Goal: Find specific page/section: Find specific page/section

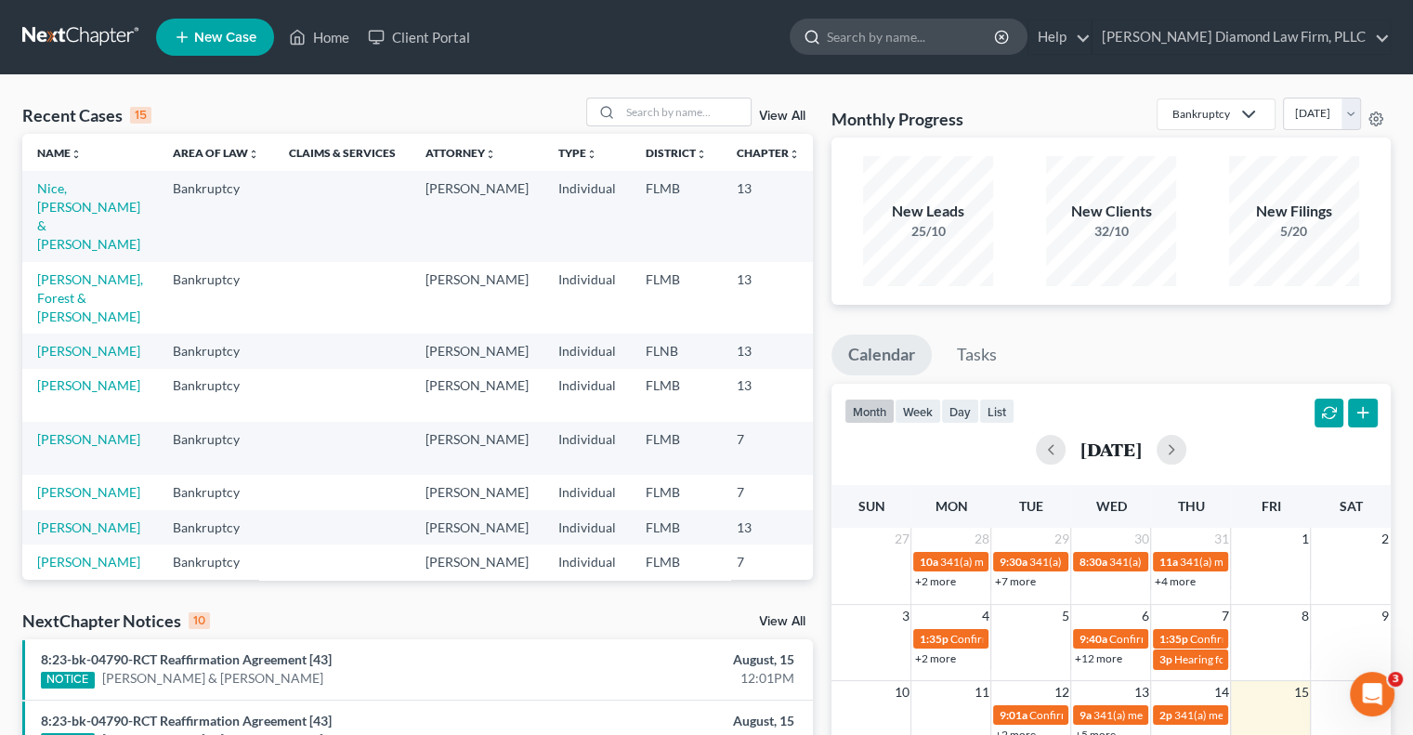
click at [940, 30] on input "search" at bounding box center [912, 37] width 170 height 34
type input "[PERSON_NAME]"
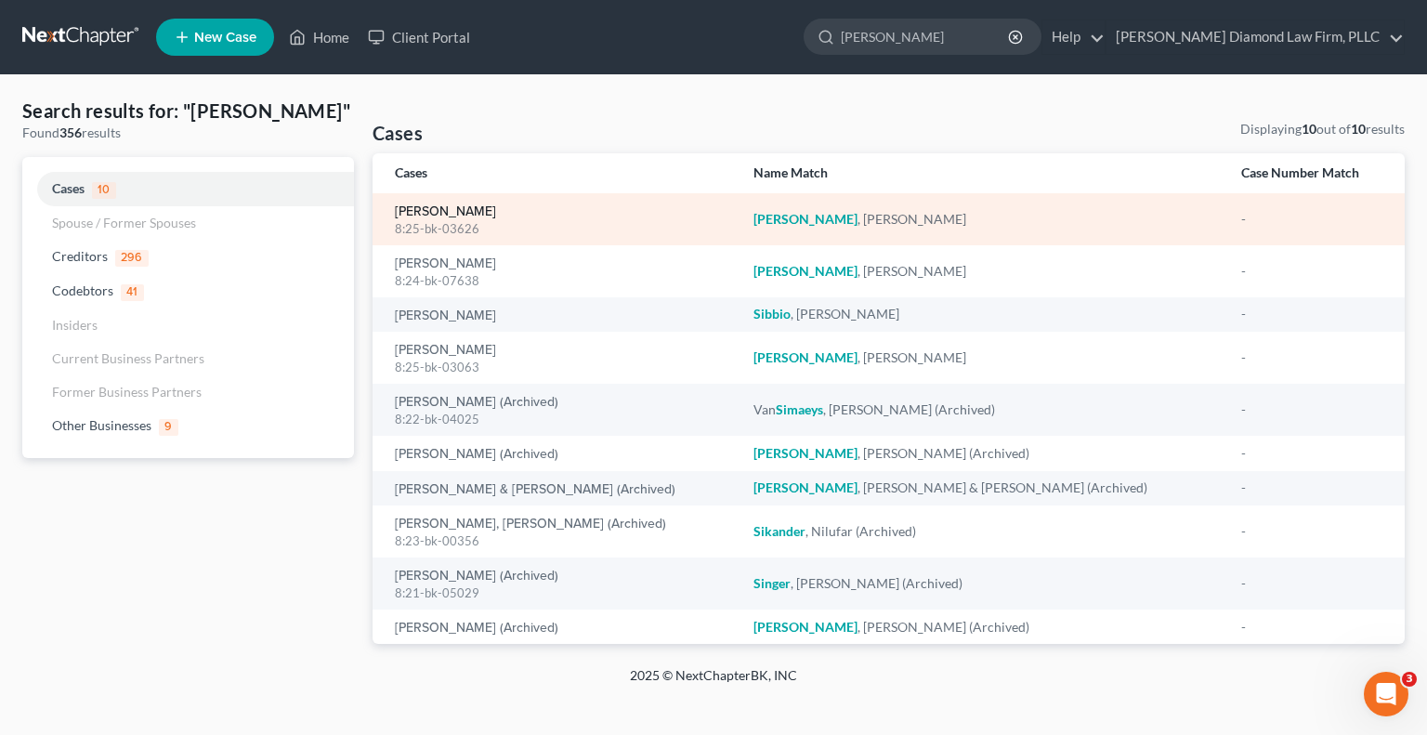
click at [462, 205] on link "[PERSON_NAME]" at bounding box center [445, 211] width 101 height 13
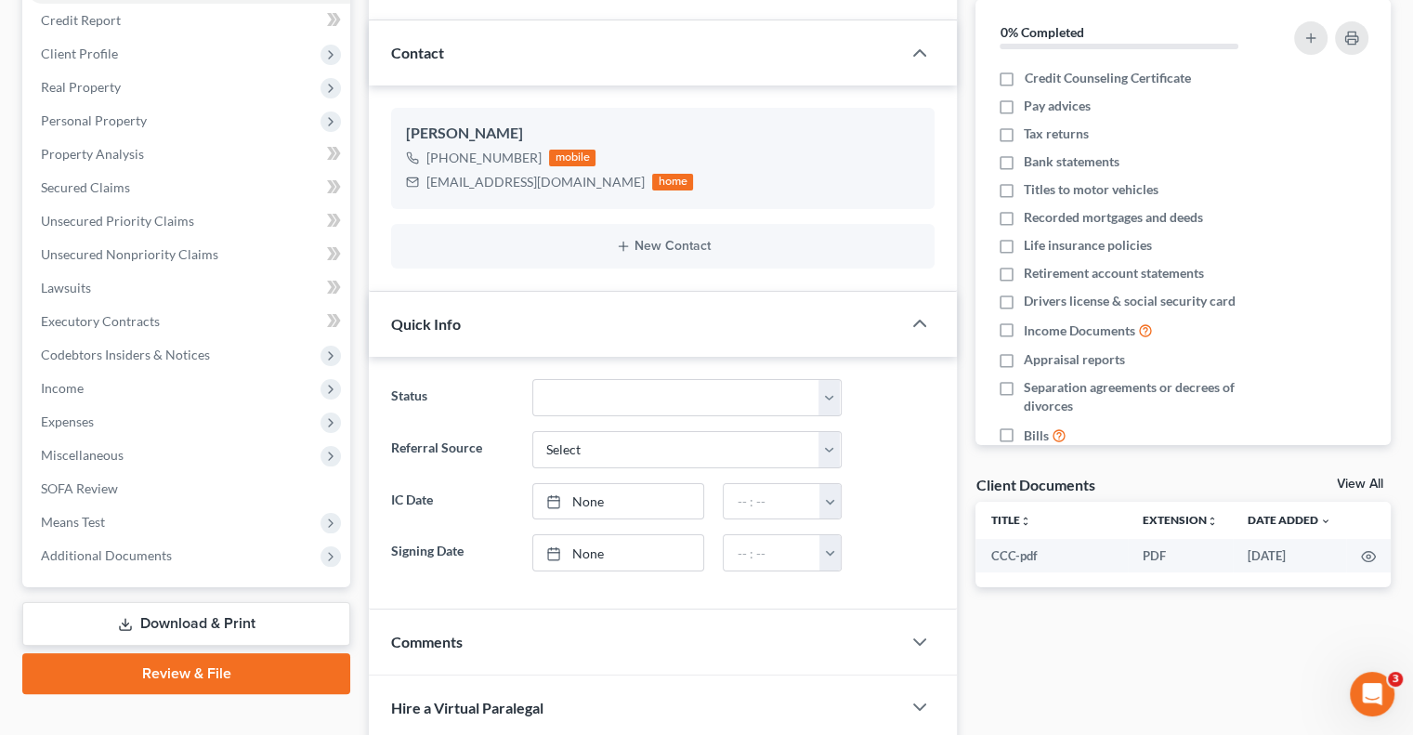
scroll to position [279, 0]
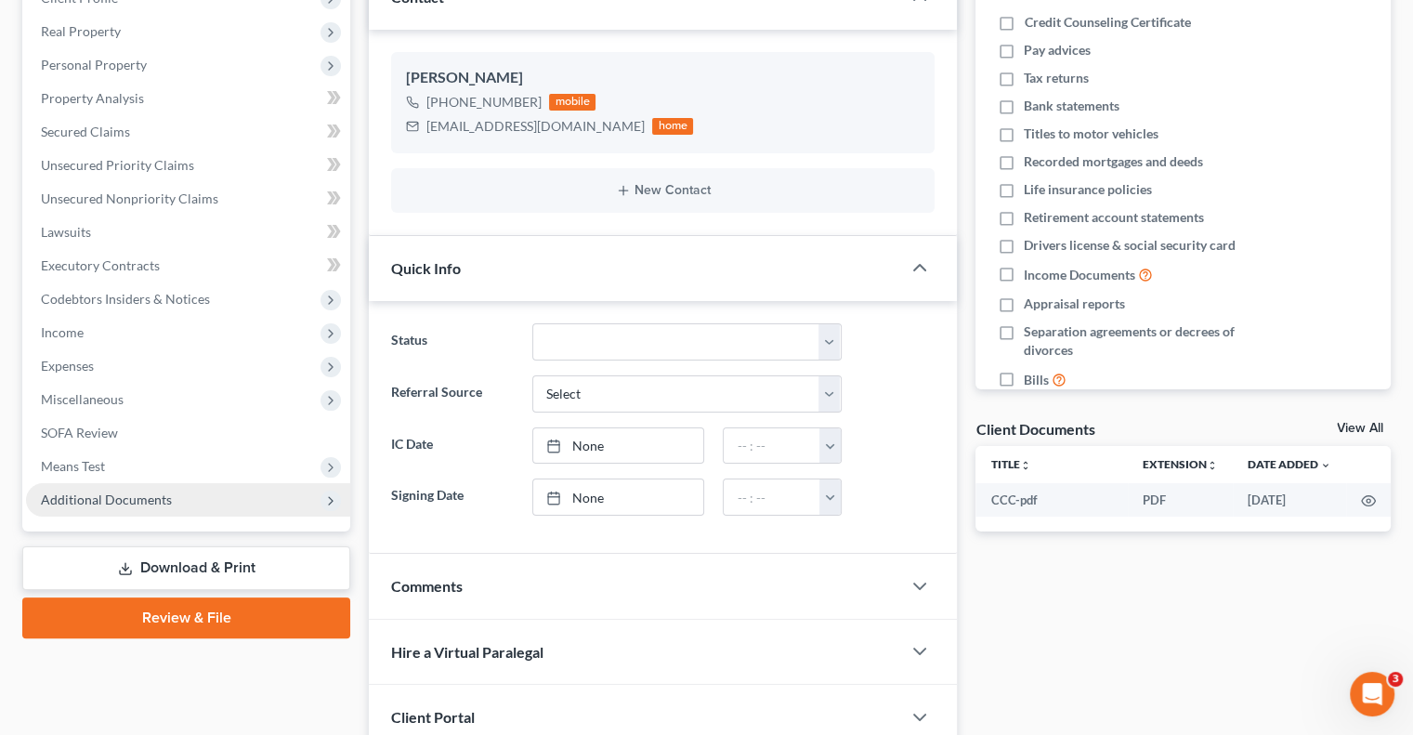
click at [130, 500] on span "Additional Documents" at bounding box center [106, 500] width 131 height 16
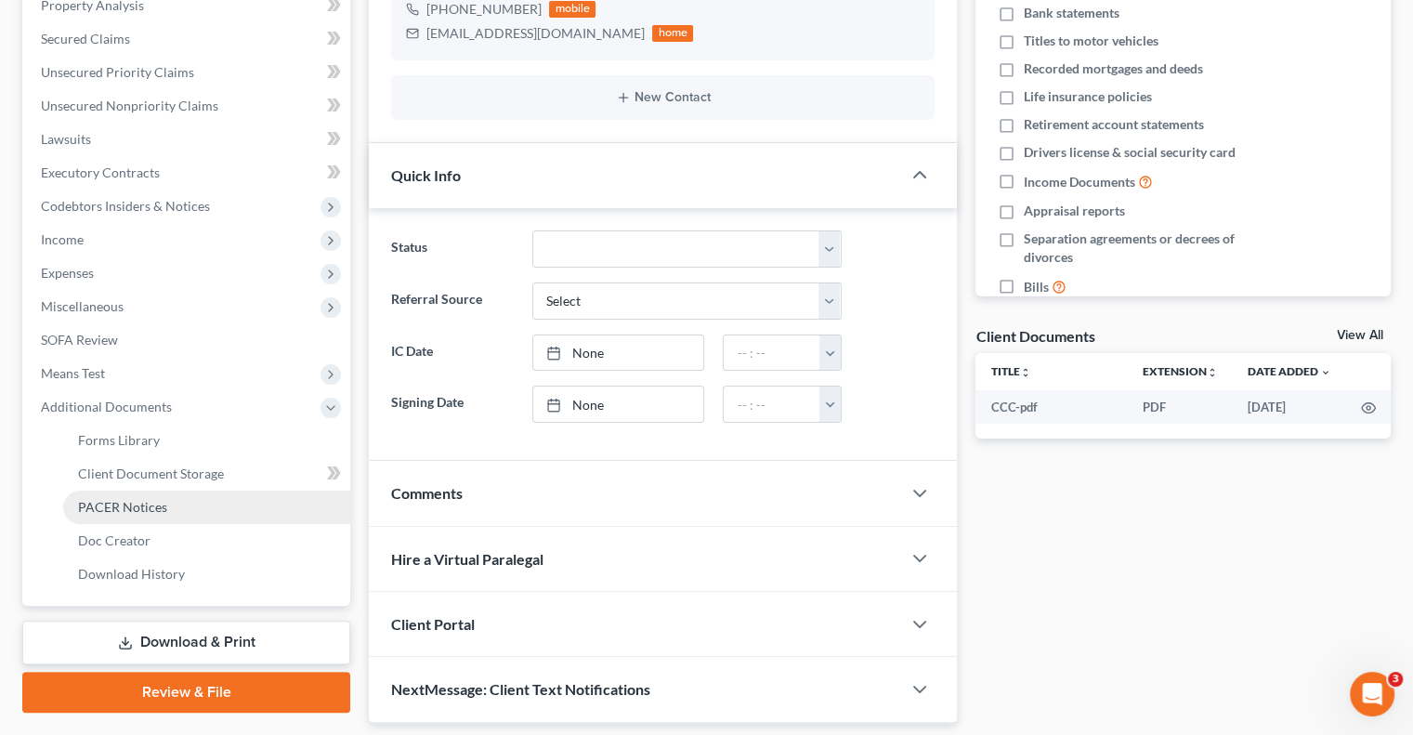
click at [187, 503] on link "PACER Notices" at bounding box center [206, 507] width 287 height 33
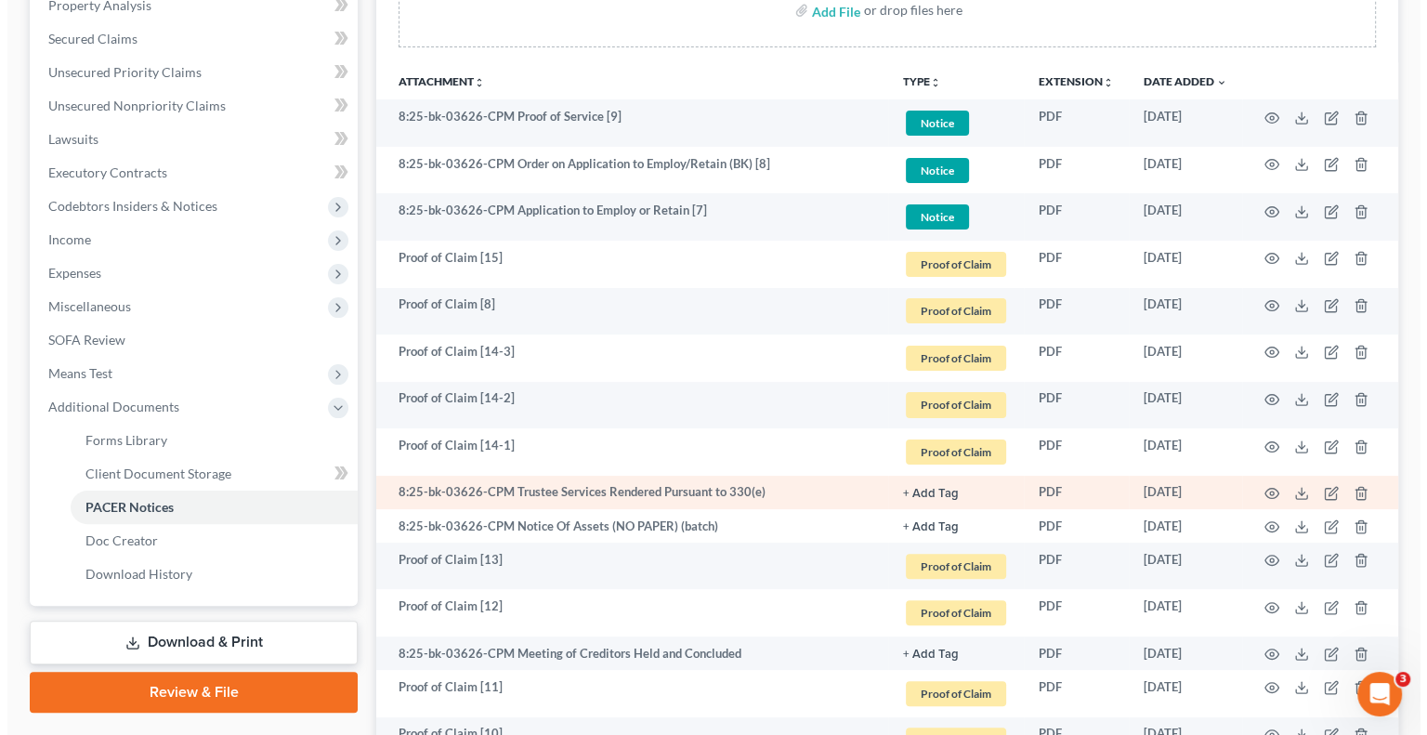
scroll to position [279, 0]
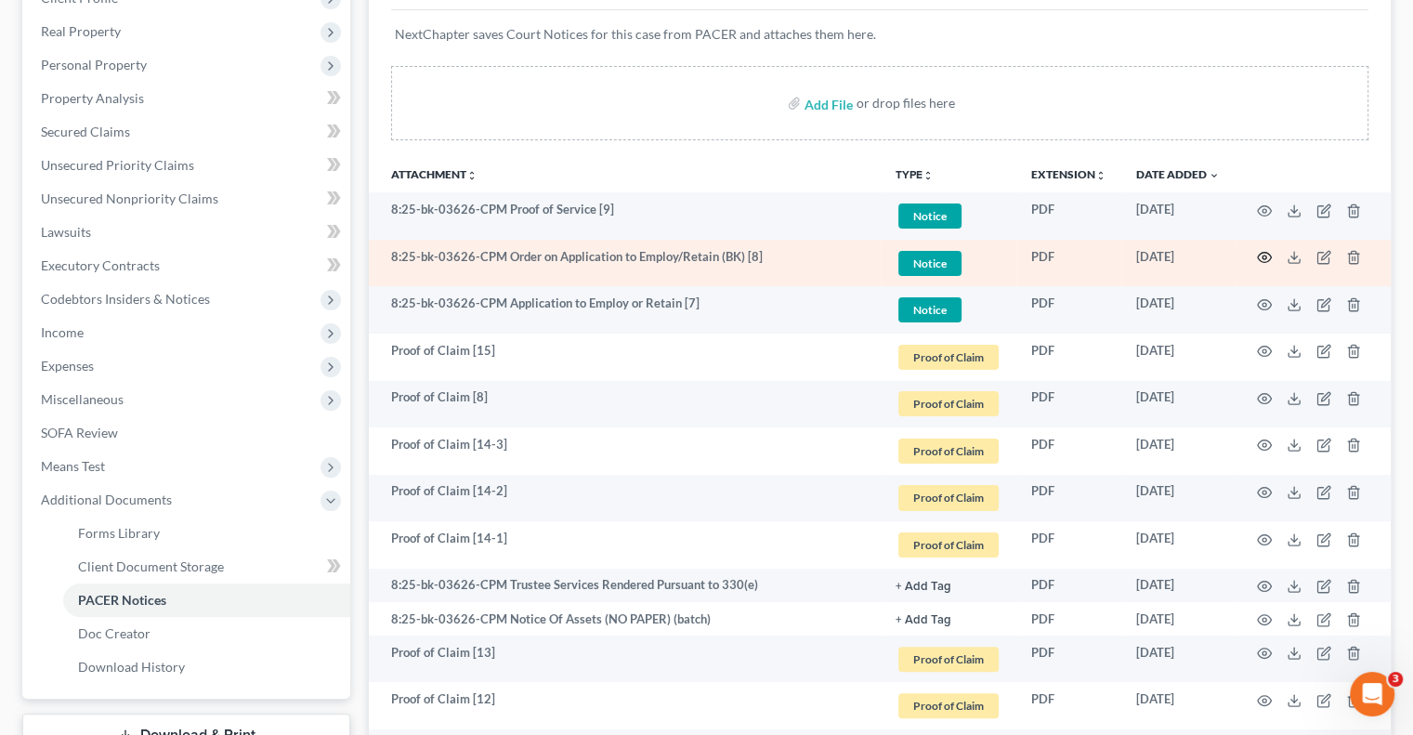
click at [1261, 260] on icon "button" at bounding box center [1265, 258] width 14 height 10
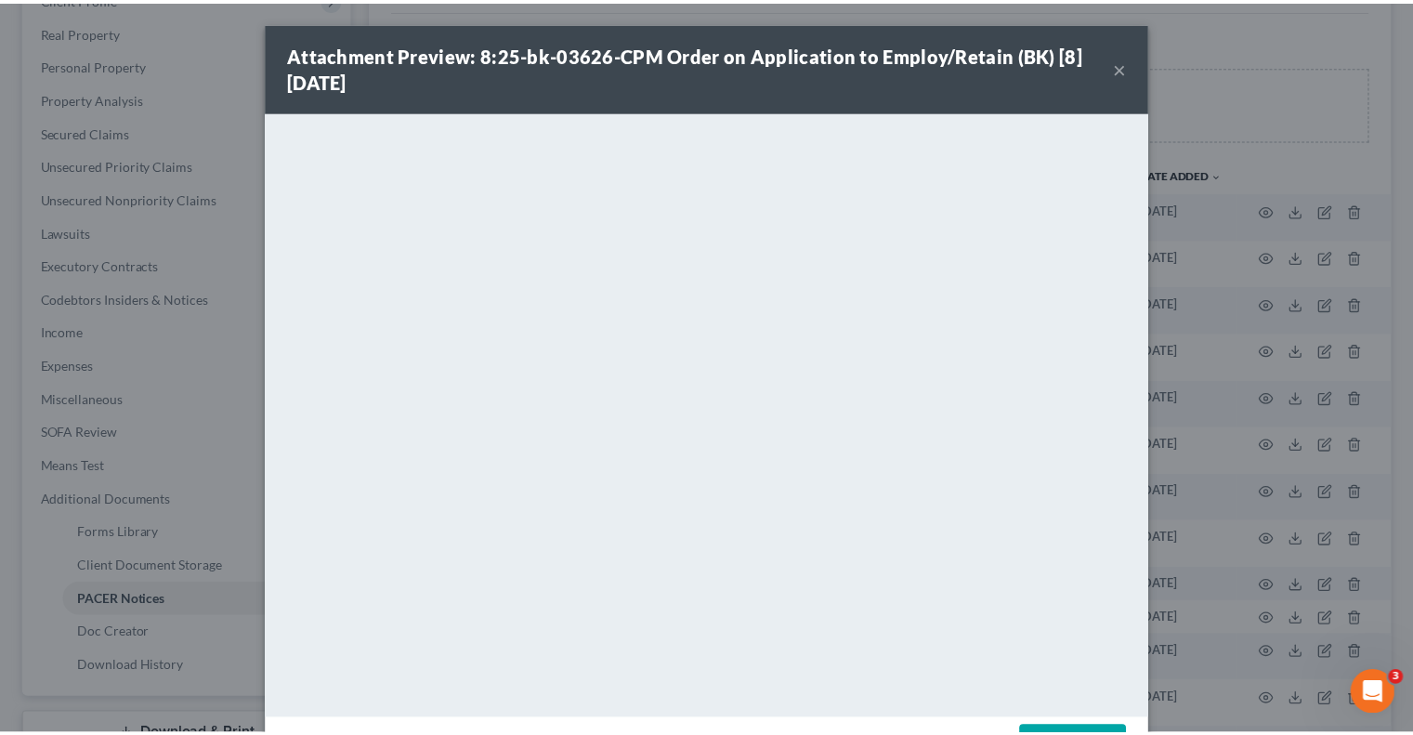
scroll to position [68, 0]
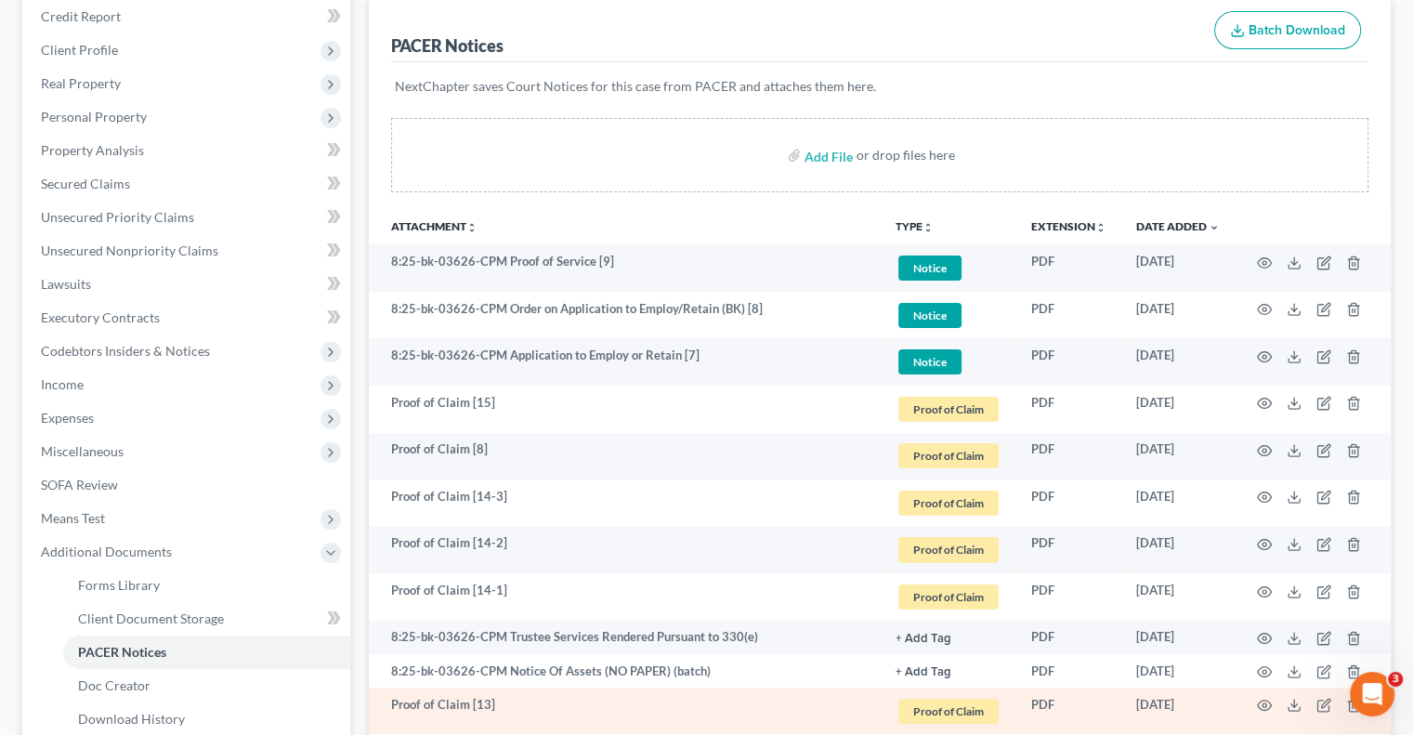
scroll to position [186, 0]
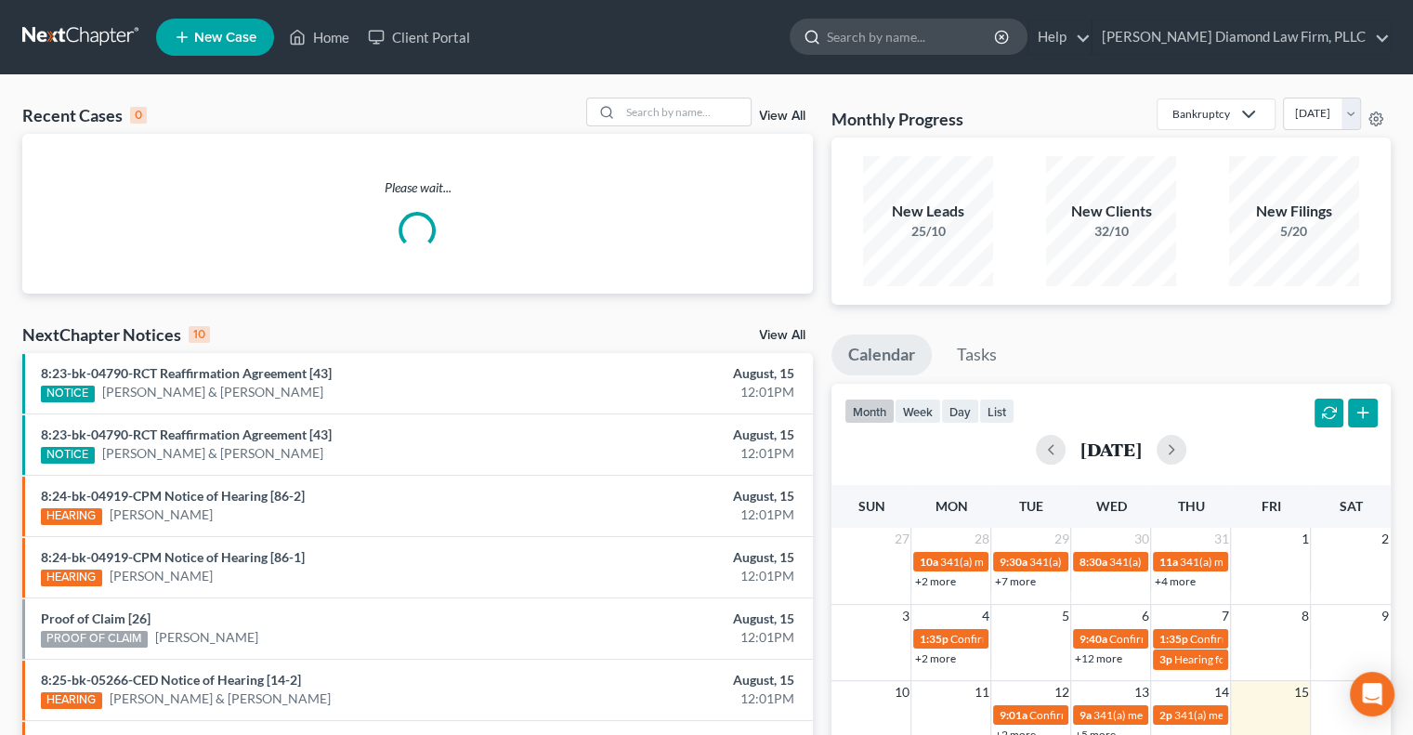
click at [929, 47] on input "search" at bounding box center [912, 37] width 170 height 34
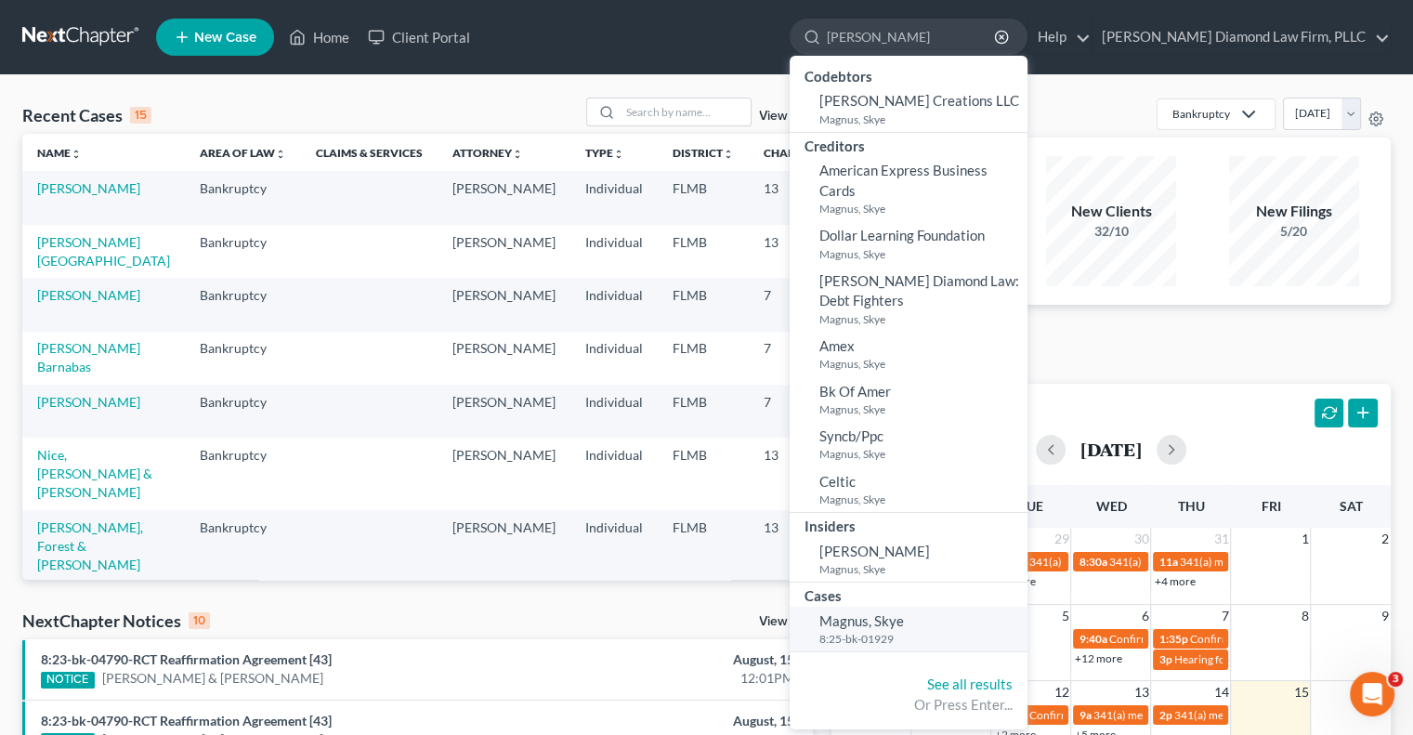
type input "magnus skye"
click at [904, 619] on span "Magnus, Skye" at bounding box center [862, 620] width 85 height 17
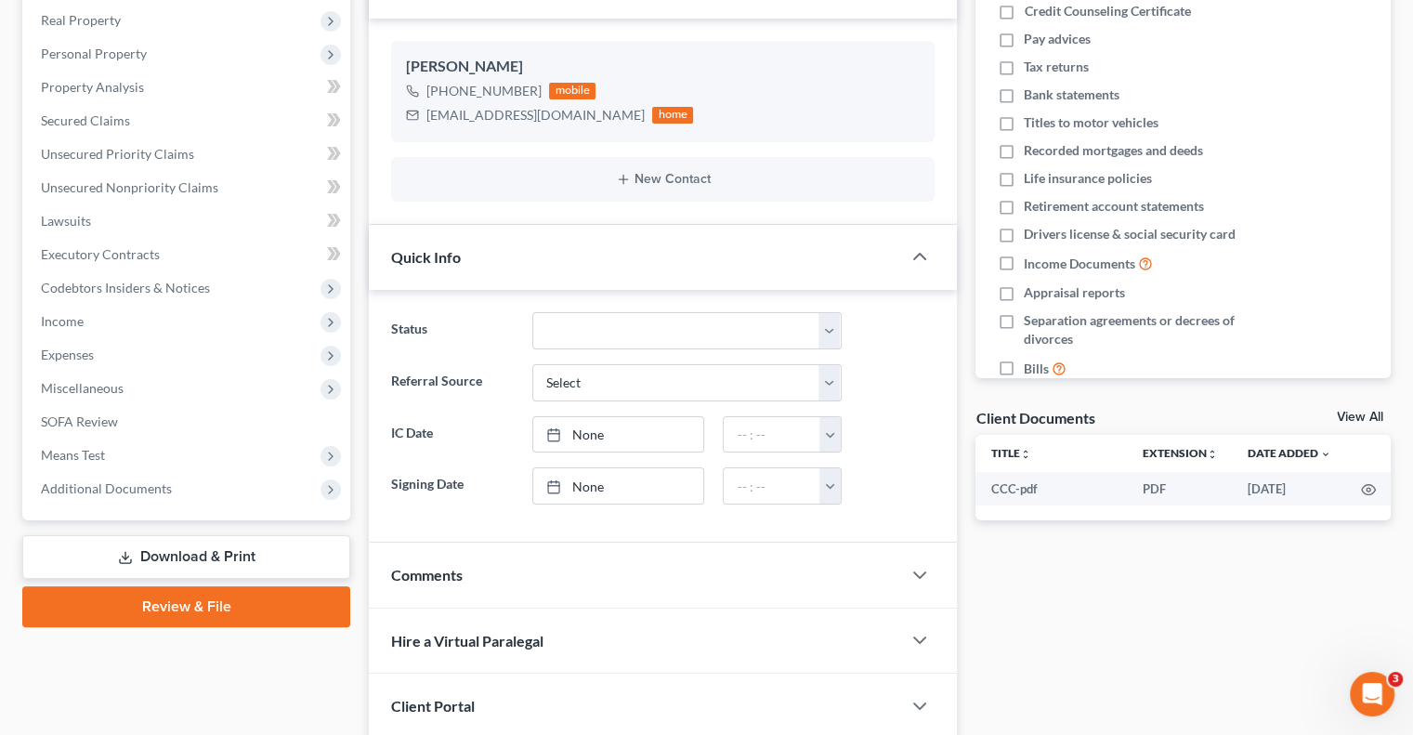
scroll to position [426, 0]
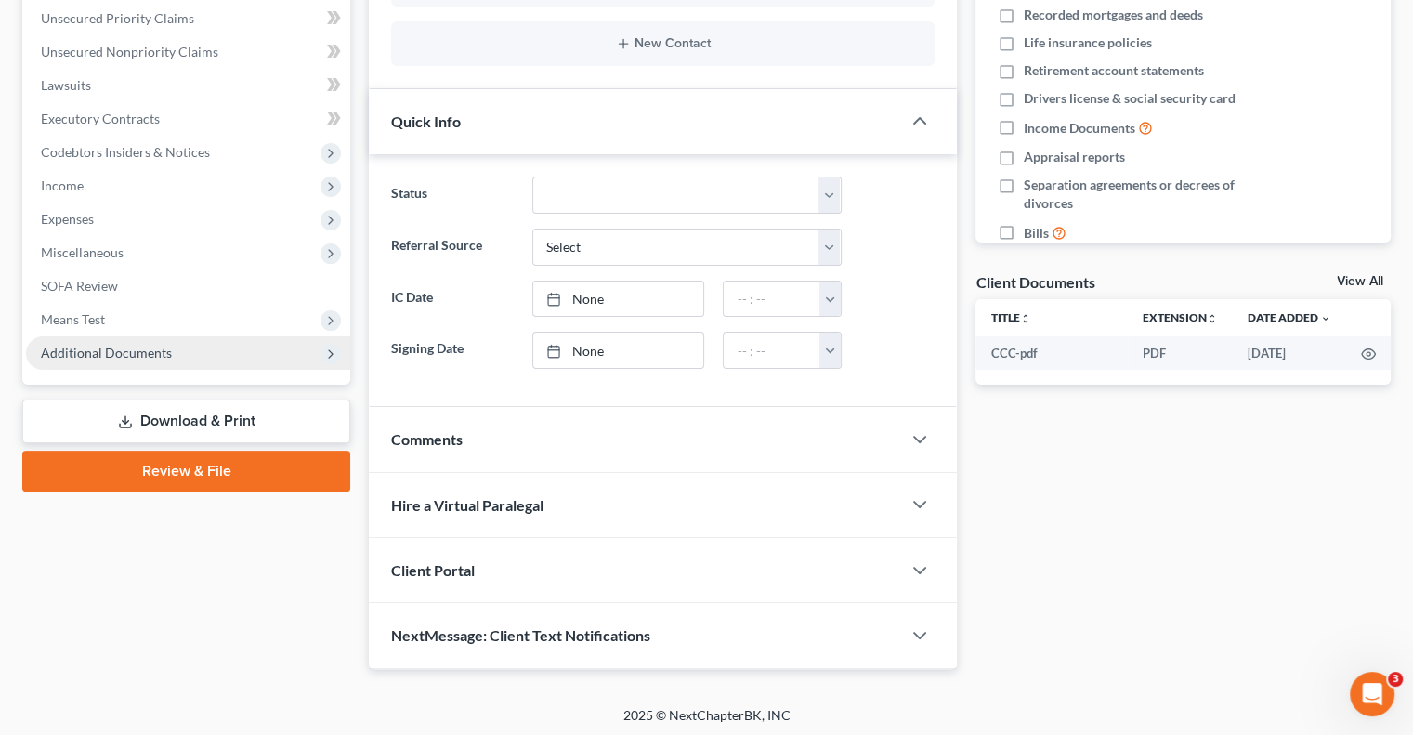
click at [134, 352] on span "Additional Documents" at bounding box center [106, 353] width 131 height 16
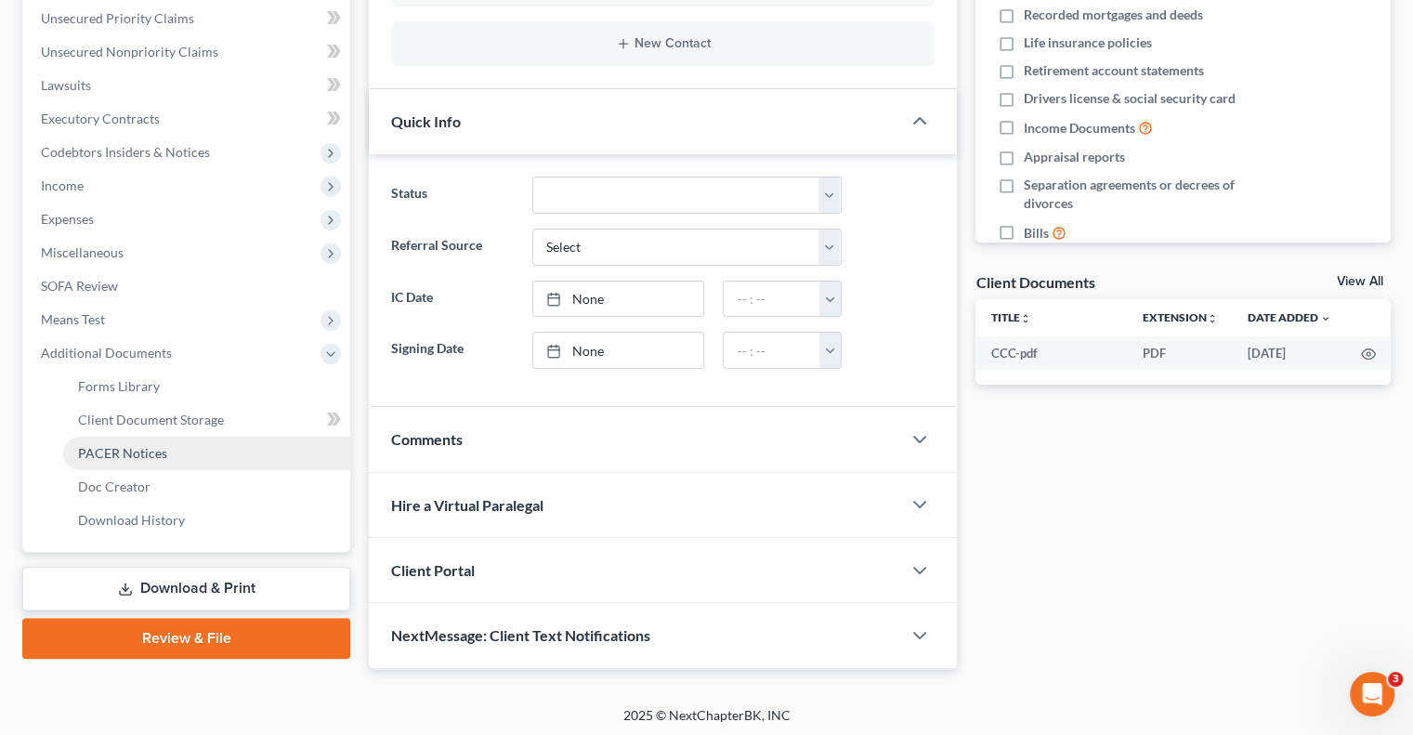
click at [165, 456] on link "PACER Notices" at bounding box center [206, 453] width 287 height 33
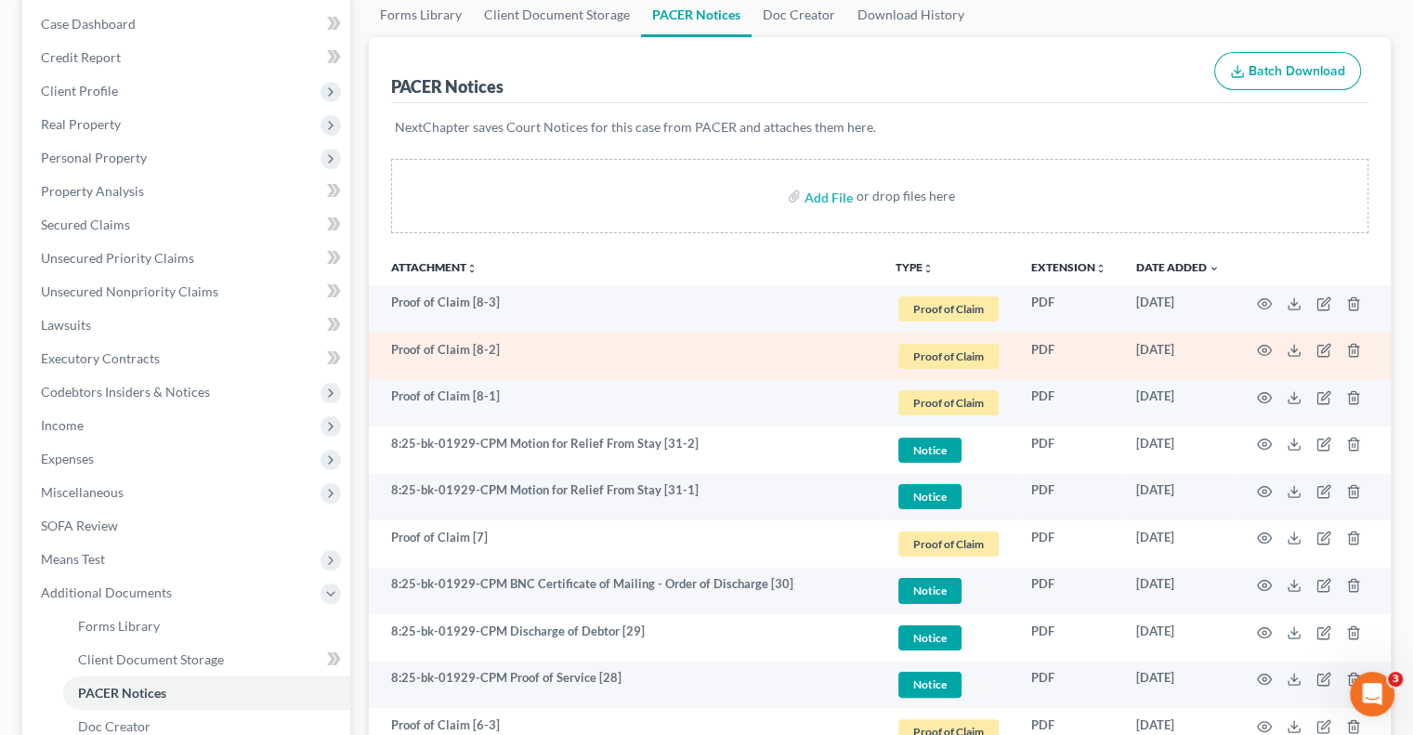
scroll to position [279, 0]
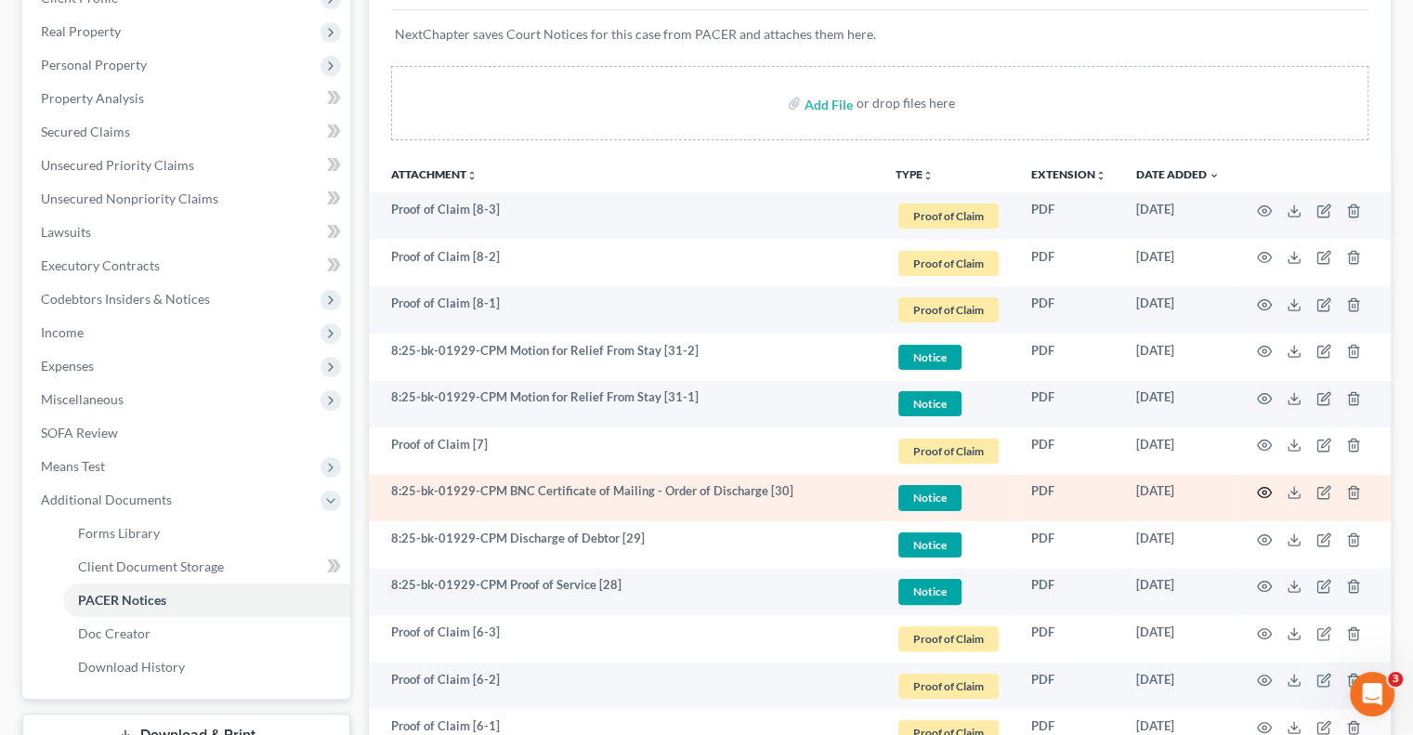
click at [1264, 488] on icon "button" at bounding box center [1265, 493] width 14 height 10
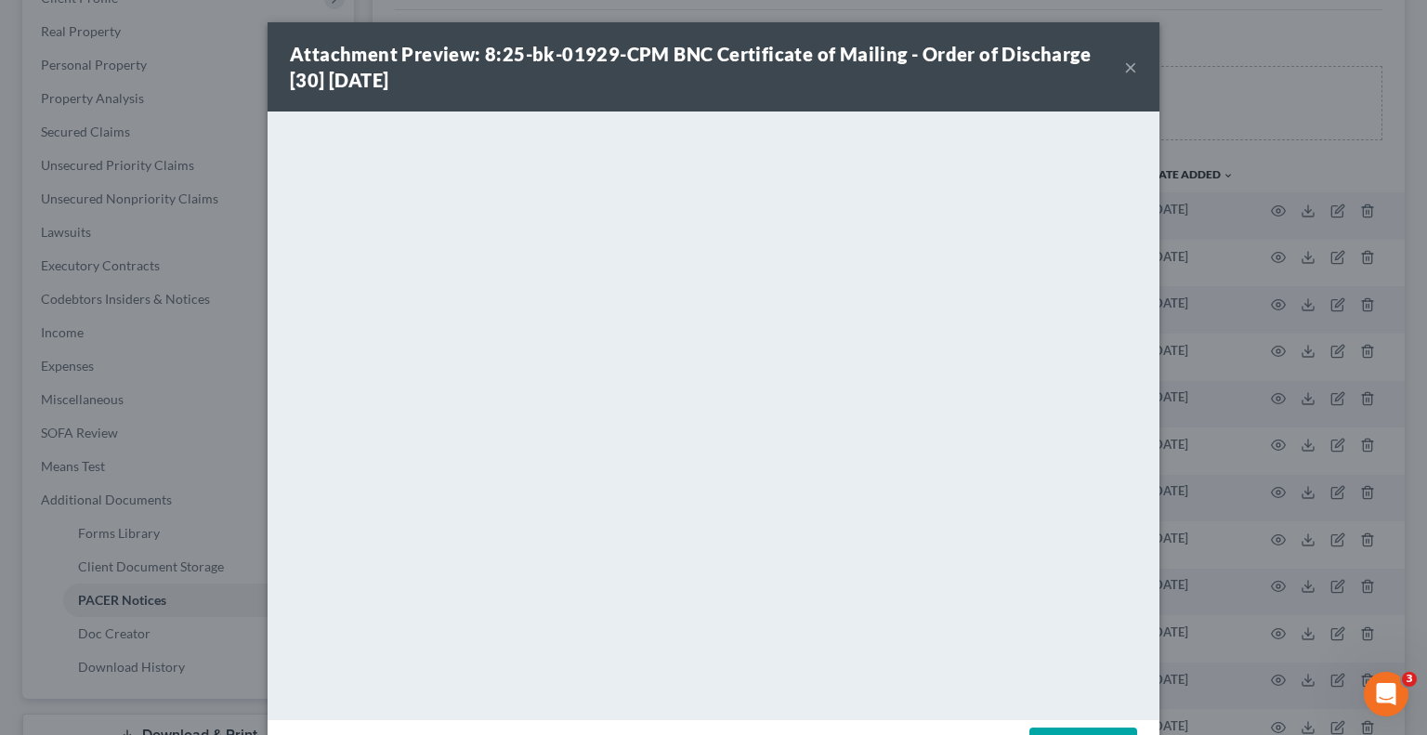
click at [1124, 64] on button "×" at bounding box center [1130, 67] width 13 height 22
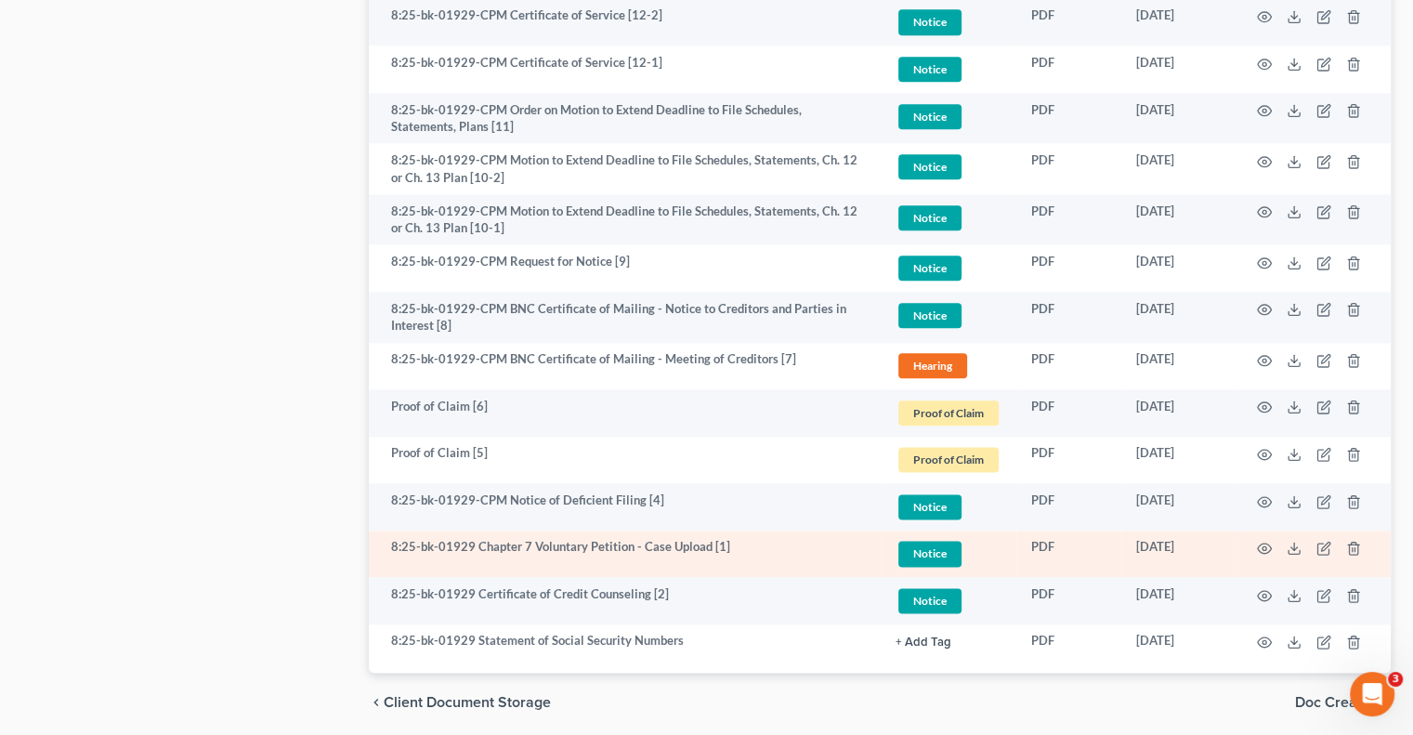
scroll to position [2274, 0]
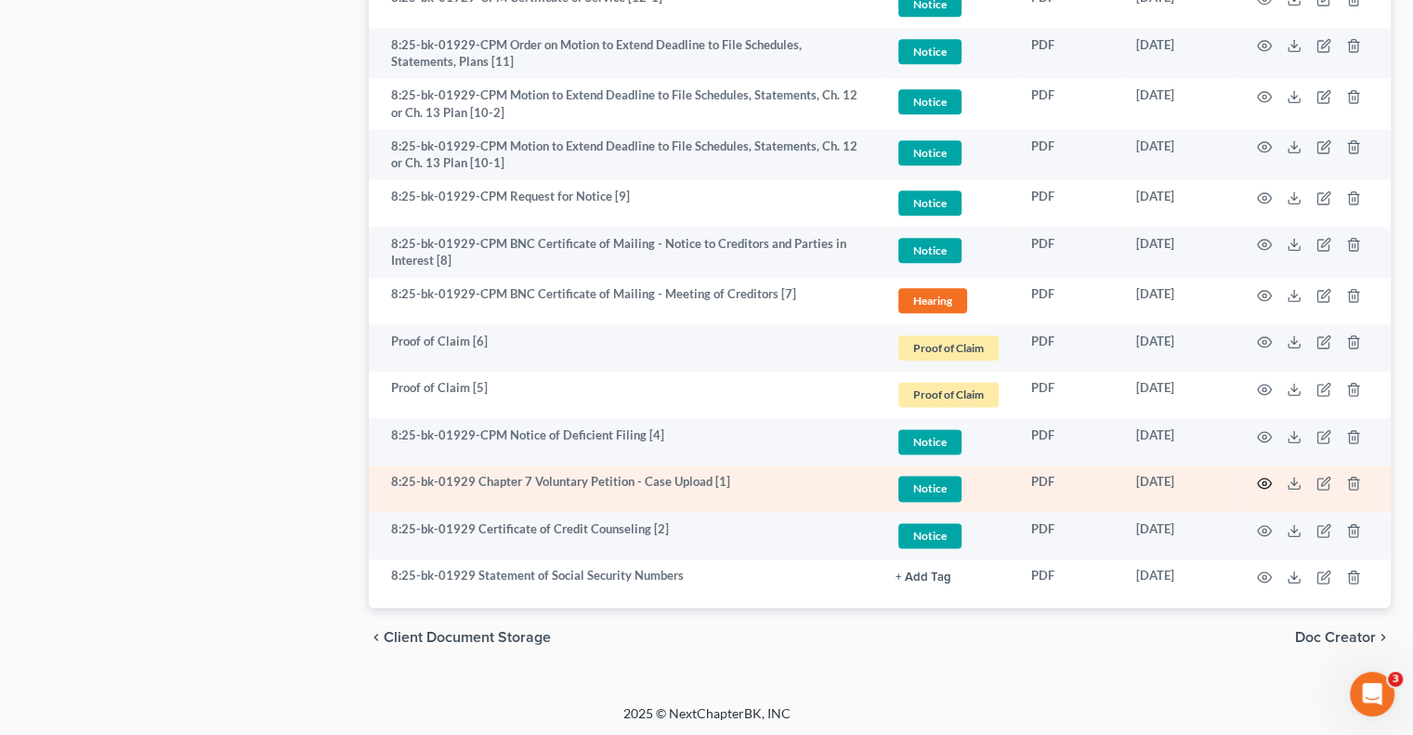
click at [1264, 478] on icon "button" at bounding box center [1264, 483] width 15 height 15
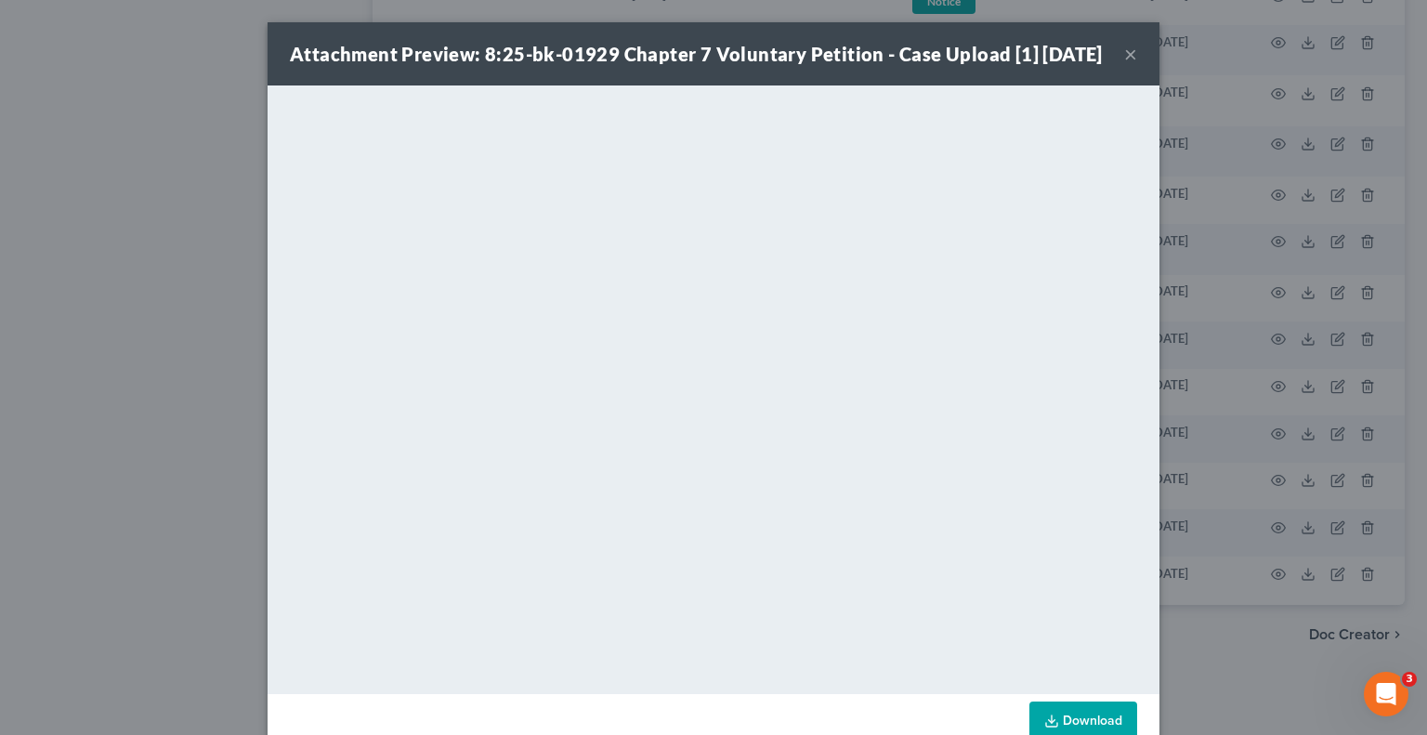
click at [1124, 65] on button "×" at bounding box center [1130, 54] width 13 height 22
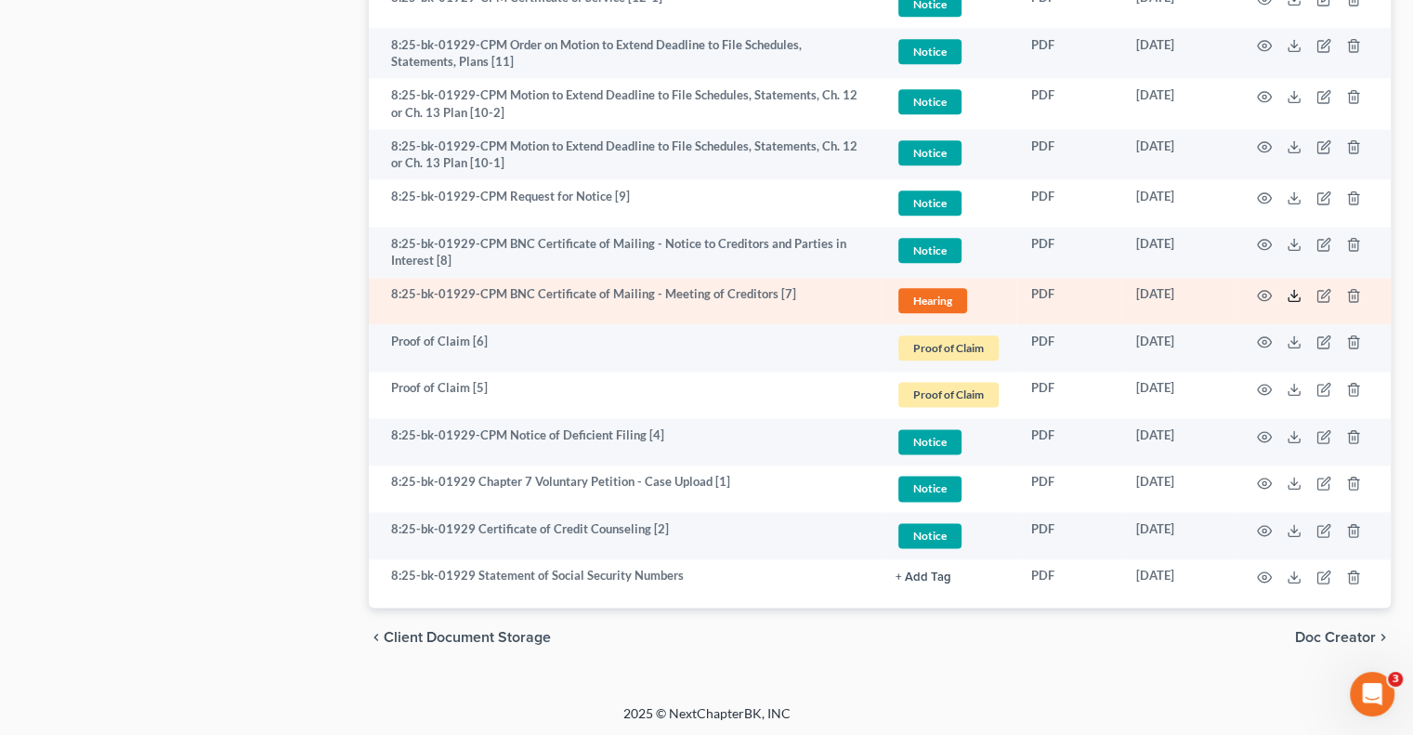
click at [1289, 288] on icon at bounding box center [1294, 295] width 15 height 15
